Goal: Find specific page/section

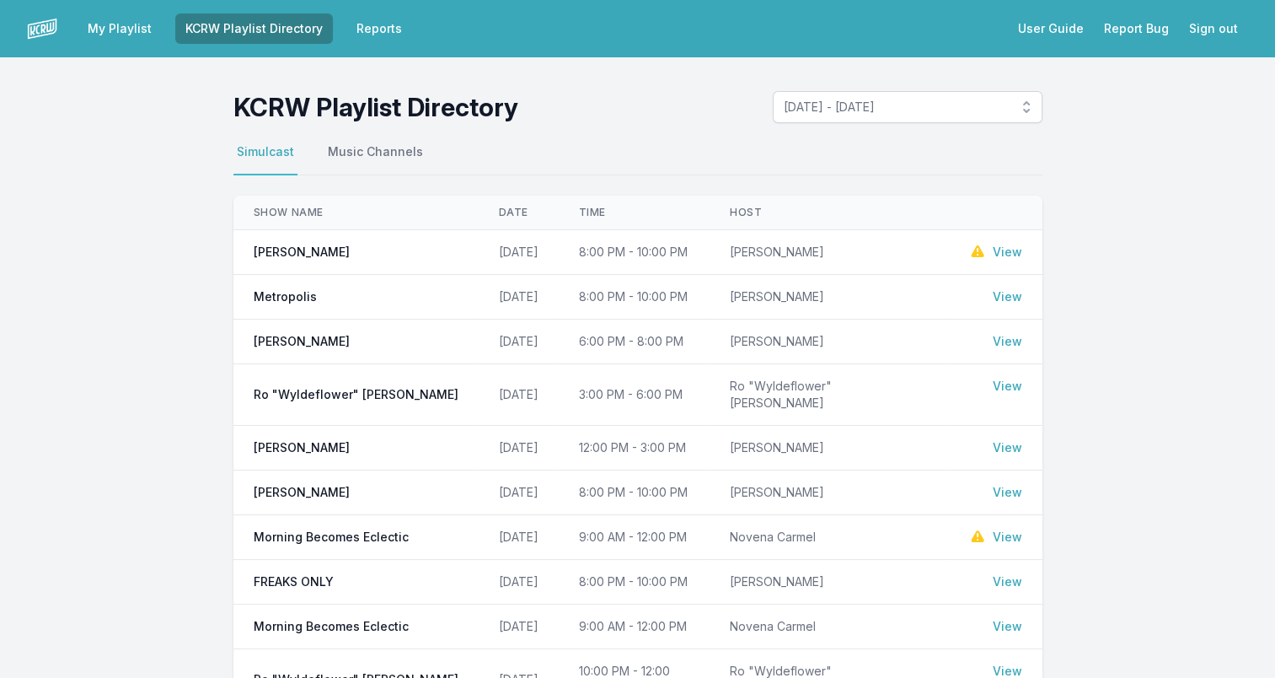
click at [1016, 297] on link "View" at bounding box center [1007, 296] width 29 height 17
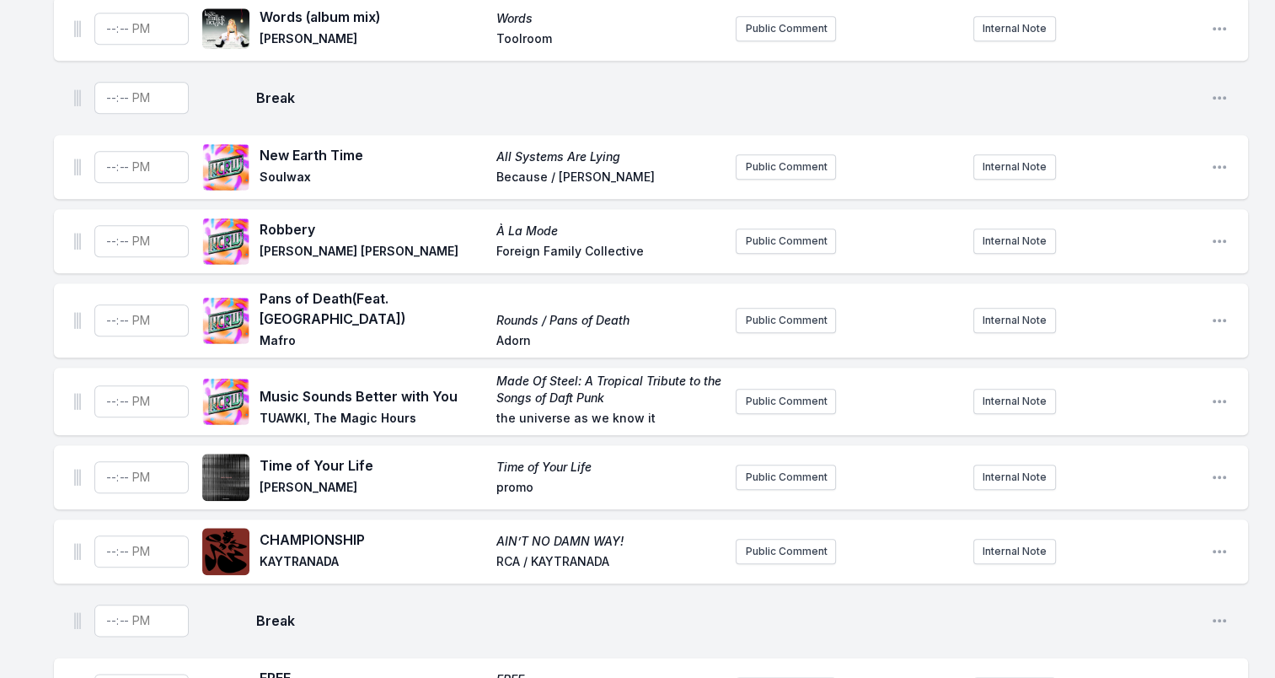
scroll to position [1770, 0]
